Goal: Use online tool/utility: Utilize a website feature to perform a specific function

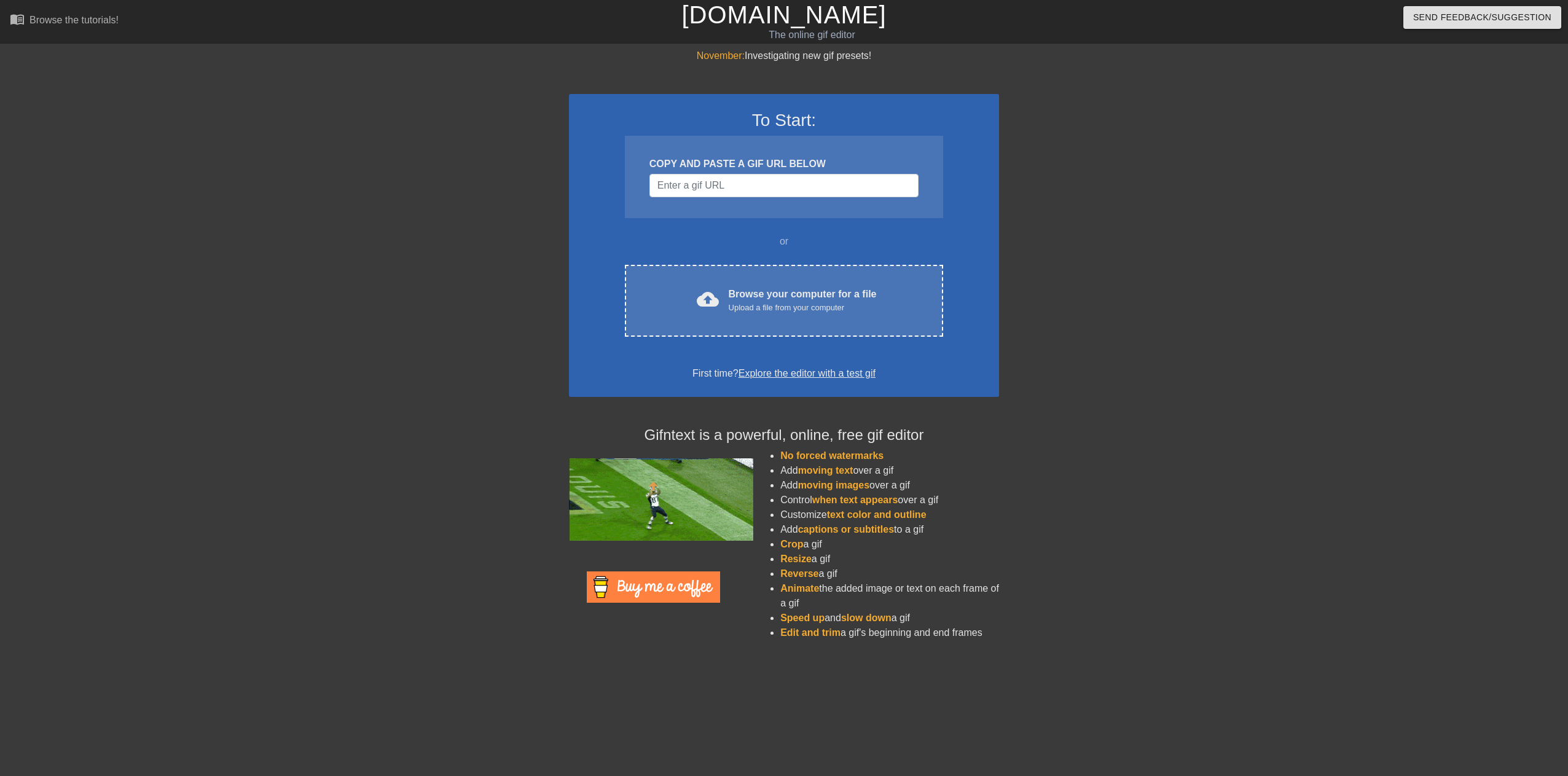
click at [481, 222] on div at bounding box center [462, 233] width 185 height 368
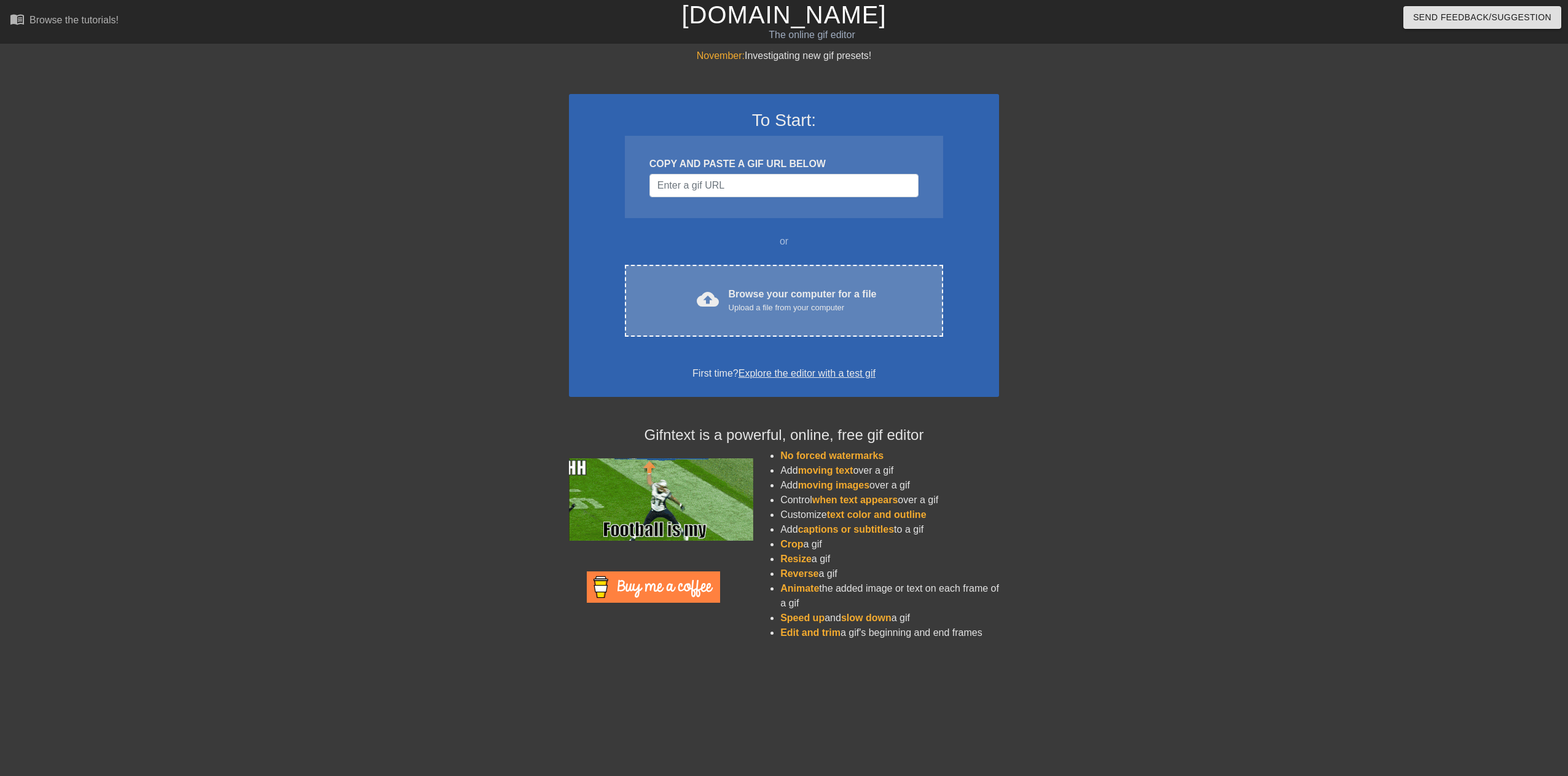
click at [814, 297] on div "Browse your computer for a file Upload a file from your computer" at bounding box center [803, 300] width 148 height 27
click at [708, 303] on span "cloud_upload" at bounding box center [708, 299] width 22 height 22
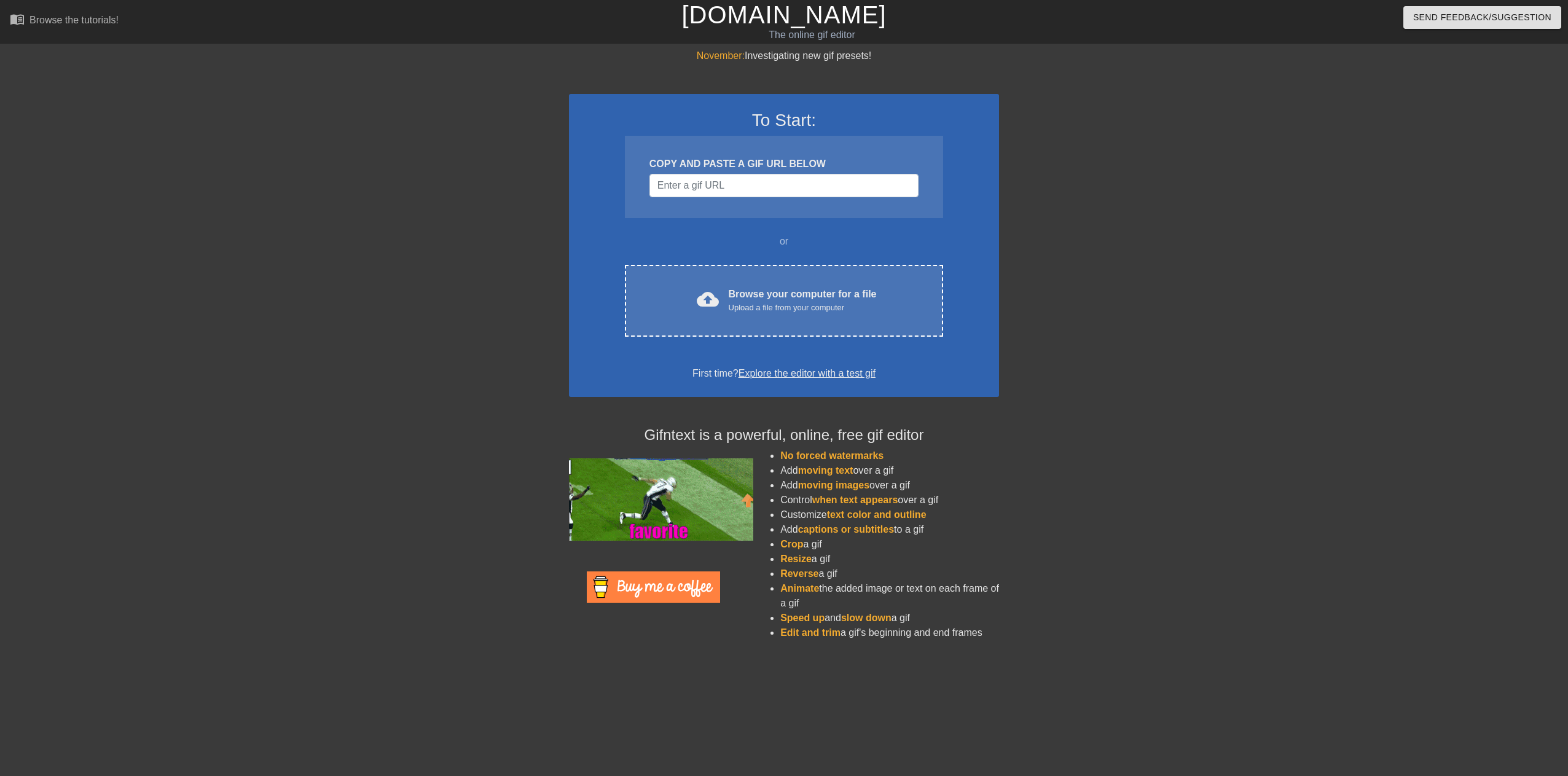
click at [1030, 338] on div at bounding box center [1106, 233] width 185 height 368
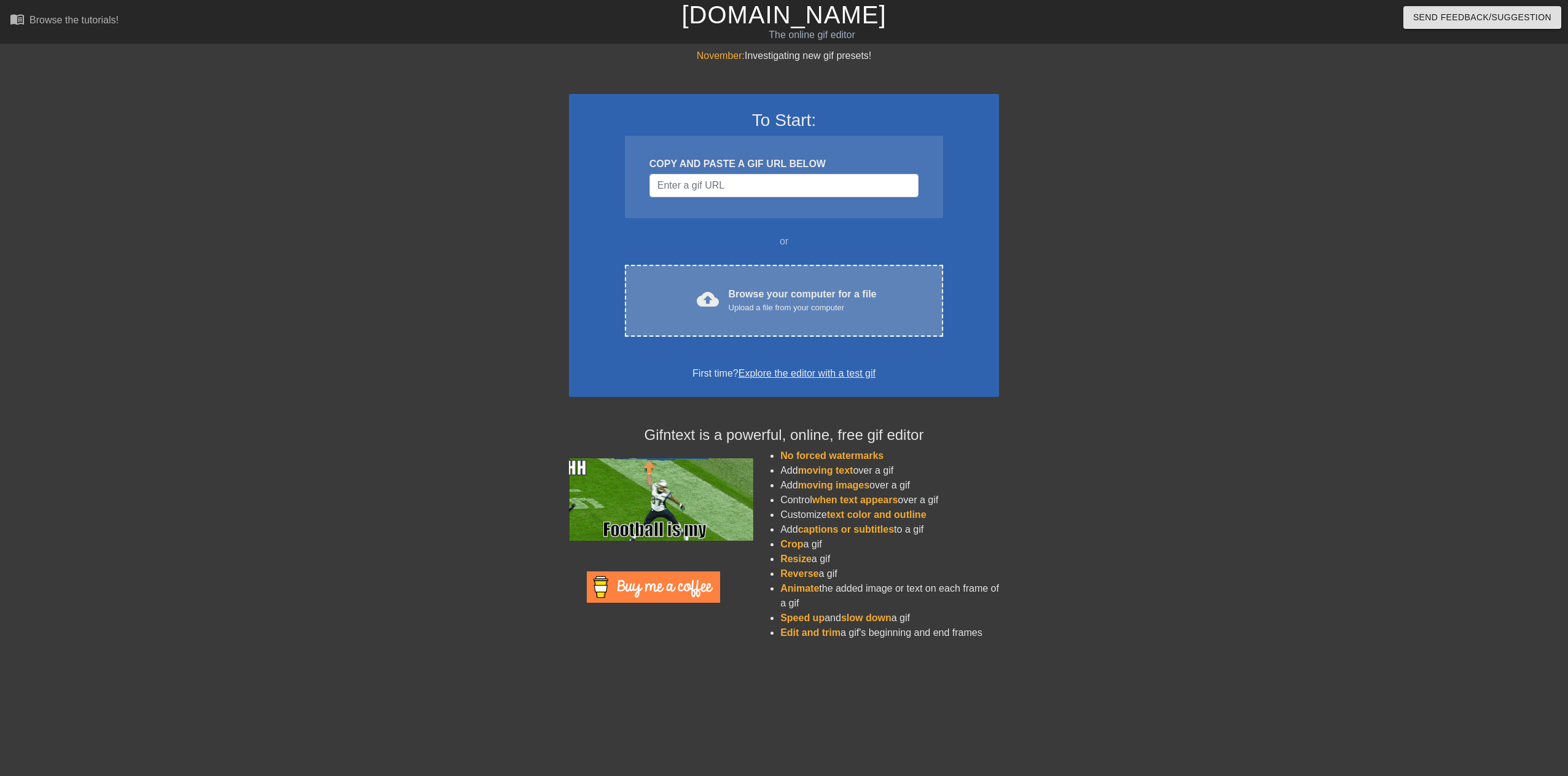
click at [781, 290] on div "Browse your computer for a file Upload a file from your computer" at bounding box center [803, 300] width 148 height 27
click at [965, 322] on div "To Start: COPY AND PASTE A GIF URL BELOW or cloud_upload Browse your computer f…" at bounding box center [784, 245] width 430 height 303
click at [800, 309] on div "Upload a file from your computer" at bounding box center [803, 308] width 148 height 12
click at [715, 304] on span "cloud_upload" at bounding box center [708, 299] width 22 height 22
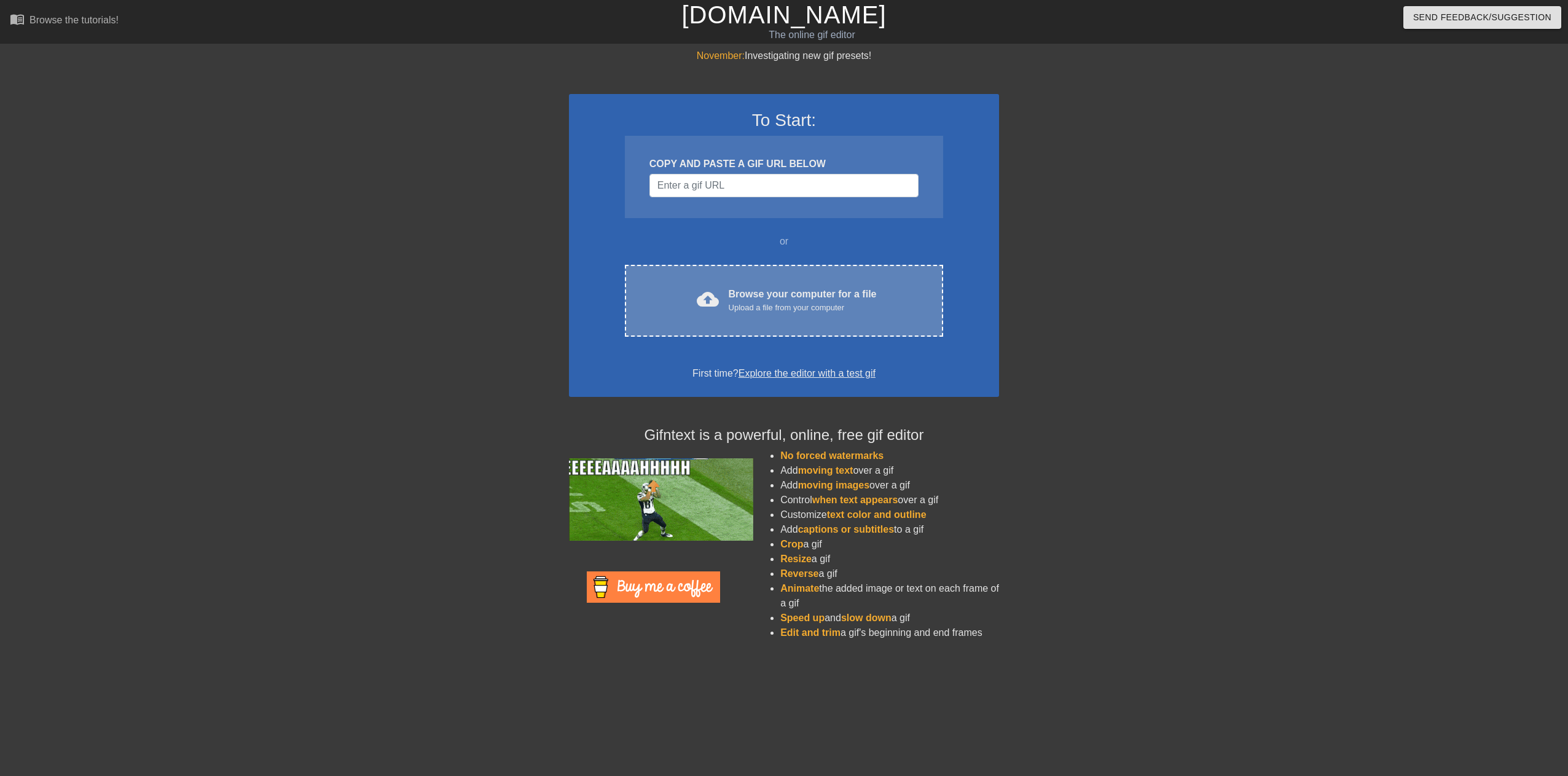
click at [722, 305] on div "cloud_upload Browse your computer for a file Upload a file from your computer" at bounding box center [784, 300] width 267 height 28
click at [784, 284] on div "cloud_upload Browse your computer for a file Upload a file from your computer C…" at bounding box center [784, 300] width 318 height 72
click at [711, 301] on span "cloud_upload" at bounding box center [708, 299] width 22 height 22
click at [636, 307] on div "cloud_upload Browse your computer for a file Upload a file from your computer C…" at bounding box center [784, 300] width 318 height 72
click at [706, 311] on div "cloud_upload" at bounding box center [705, 301] width 27 height 26
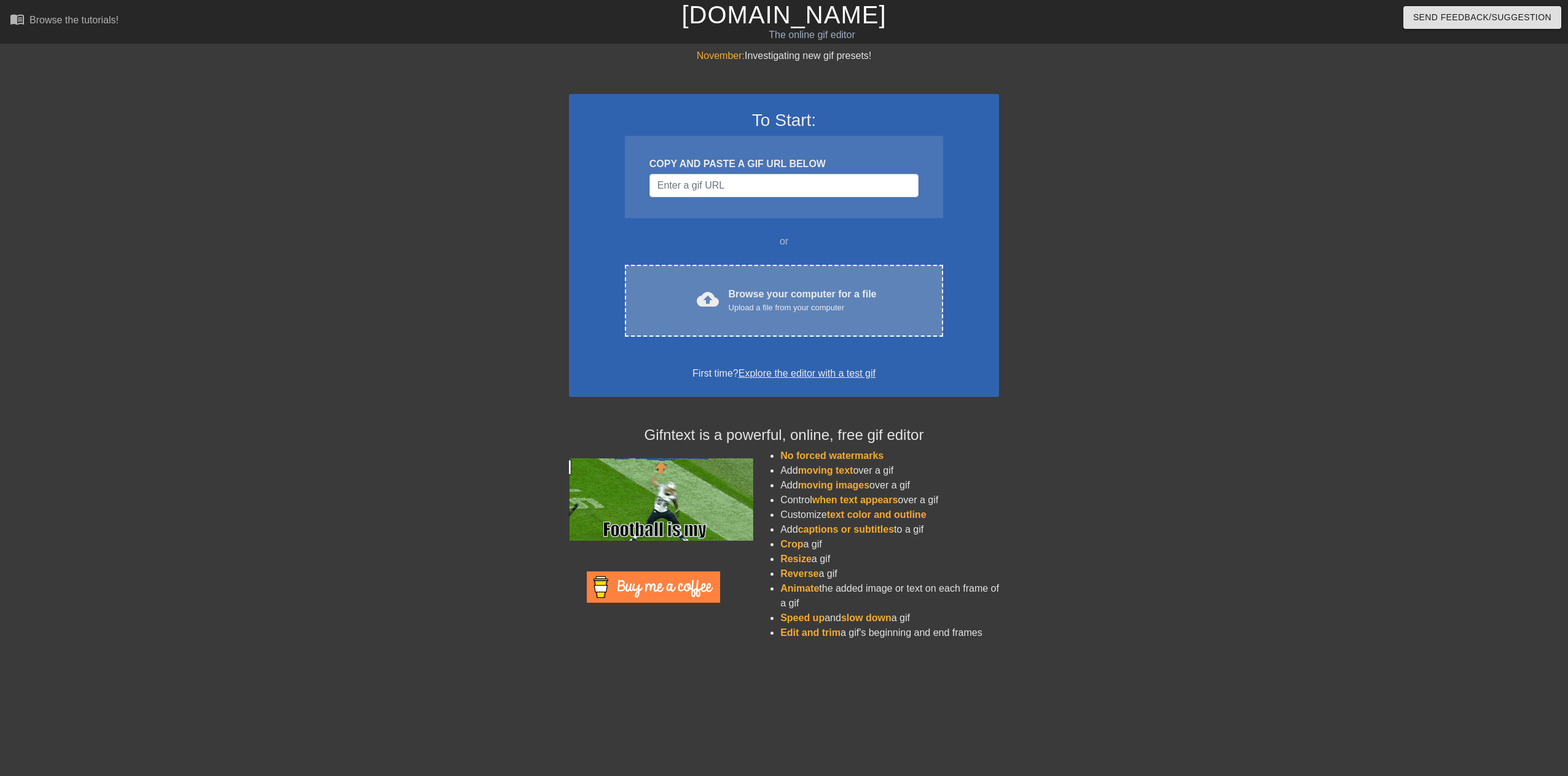
click at [654, 274] on div "cloud_upload Browse your computer for a file Upload a file from your computer C…" at bounding box center [784, 300] width 318 height 72
click at [707, 292] on span "cloud_upload" at bounding box center [708, 299] width 22 height 22
